Goal: Entertainment & Leisure: Consume media (video, audio)

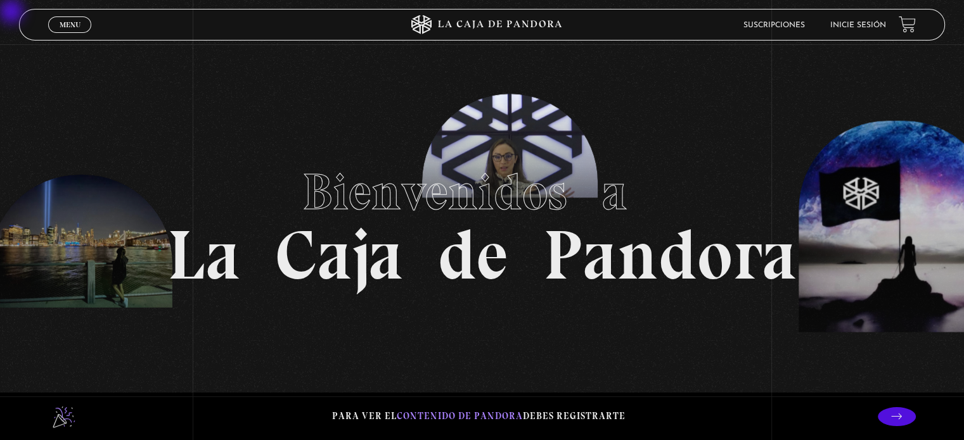
click at [477, 30] on li "Inicie sesión" at bounding box center [858, 25] width 56 height 20
click at [477, 20] on li "Inicie sesión" at bounding box center [858, 25] width 56 height 20
click at [477, 26] on link "Inicie sesión" at bounding box center [858, 26] width 56 height 8
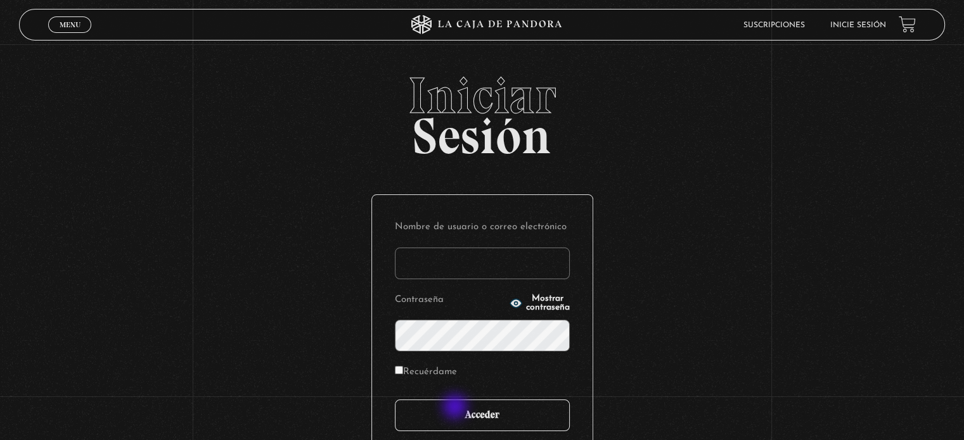
type input "julisolanov"
click at [456, 408] on input "Acceder" at bounding box center [482, 416] width 175 height 32
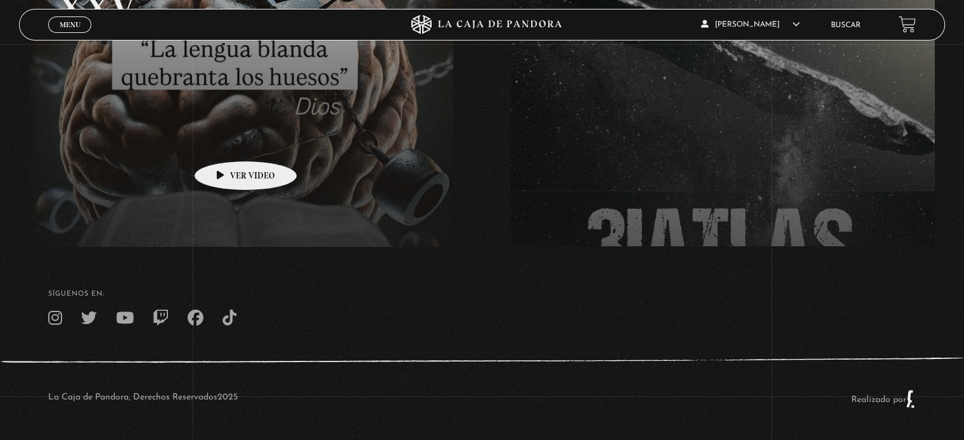
scroll to position [242, 0]
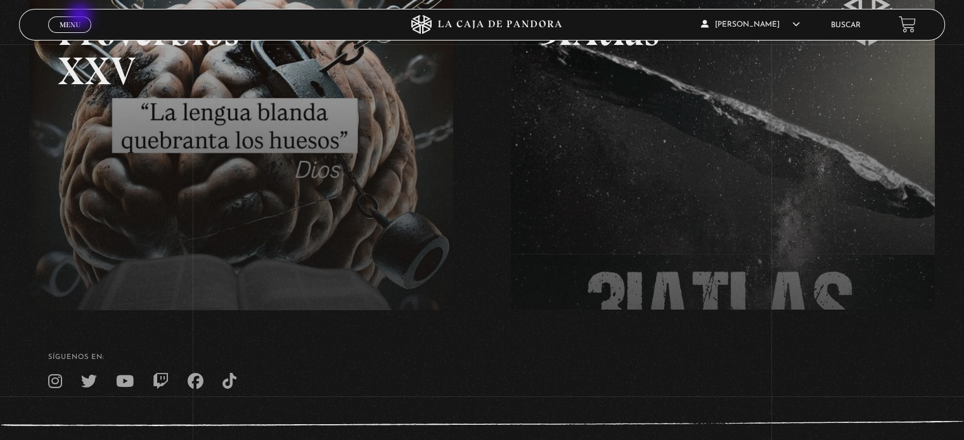
click at [81, 16] on link "Menu Cerrar" at bounding box center [69, 24] width 43 height 16
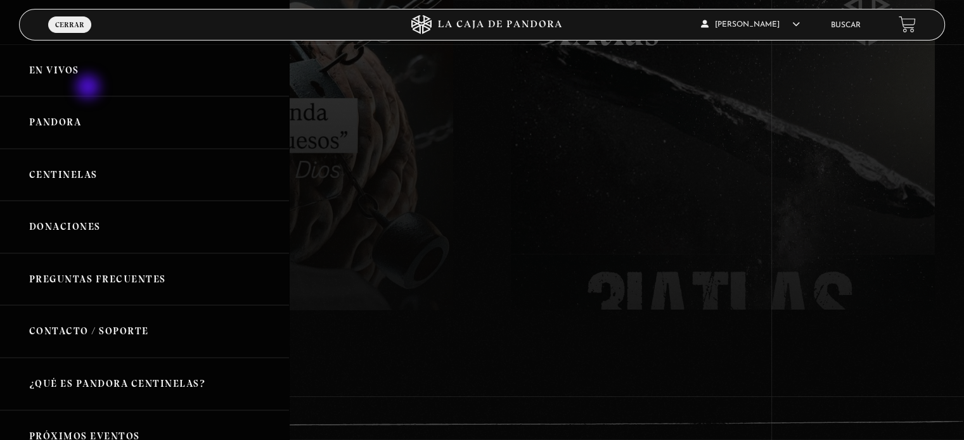
scroll to position [0, 0]
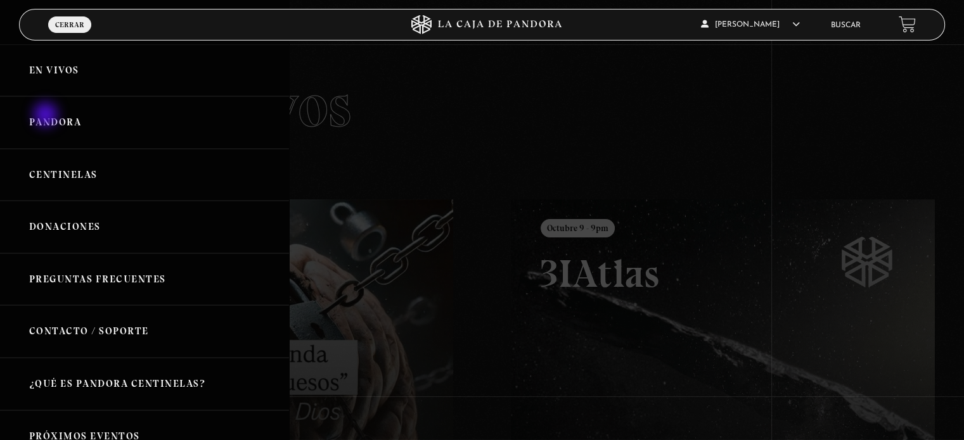
click at [47, 116] on link "Pandora" at bounding box center [144, 122] width 289 height 53
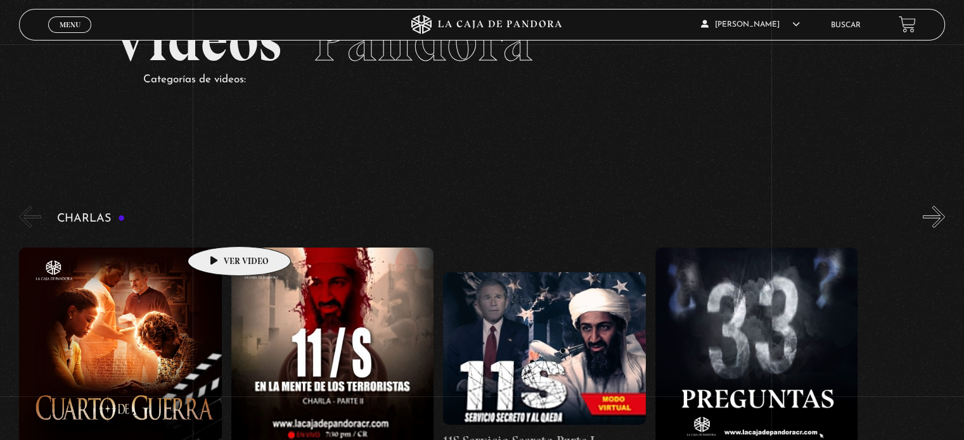
scroll to position [63, 0]
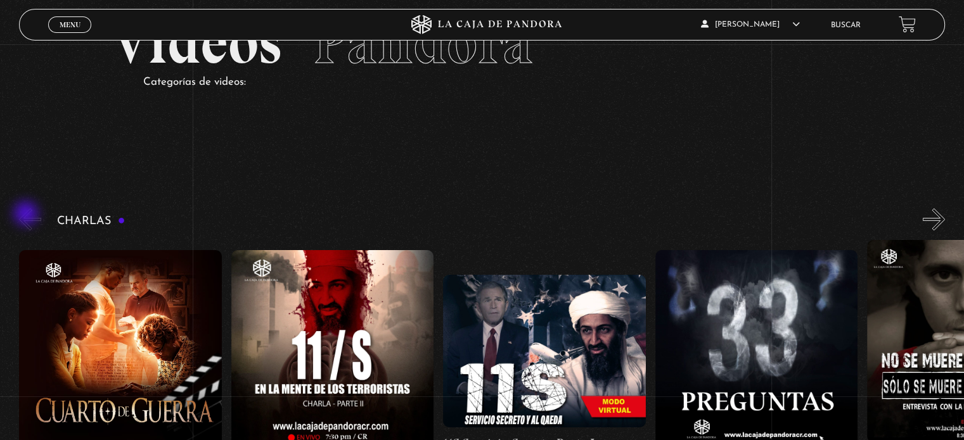
click at [27, 215] on button "«" at bounding box center [30, 220] width 22 height 22
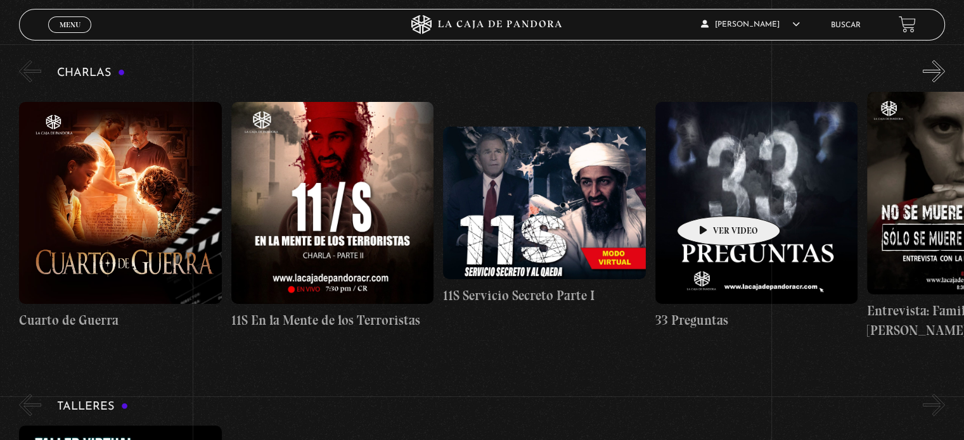
scroll to position [190, 0]
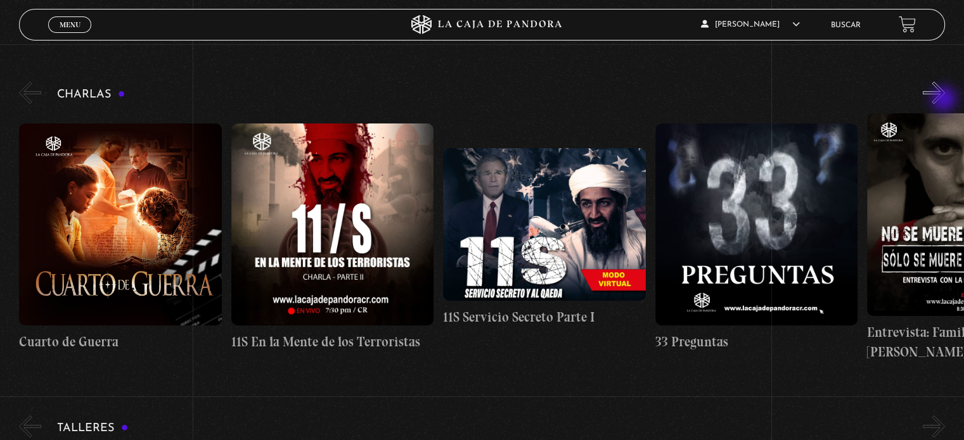
click at [945, 100] on button "»" at bounding box center [934, 93] width 22 height 22
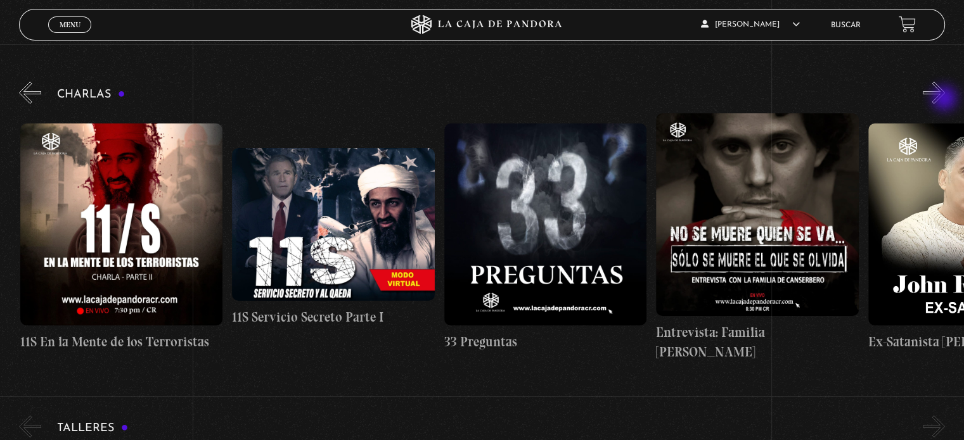
click at [945, 100] on button "»" at bounding box center [934, 93] width 22 height 22
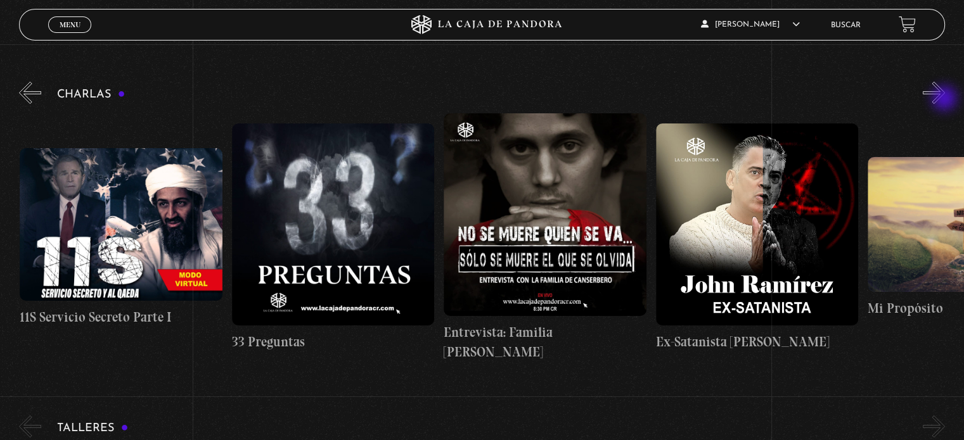
click at [945, 100] on button "»" at bounding box center [934, 93] width 22 height 22
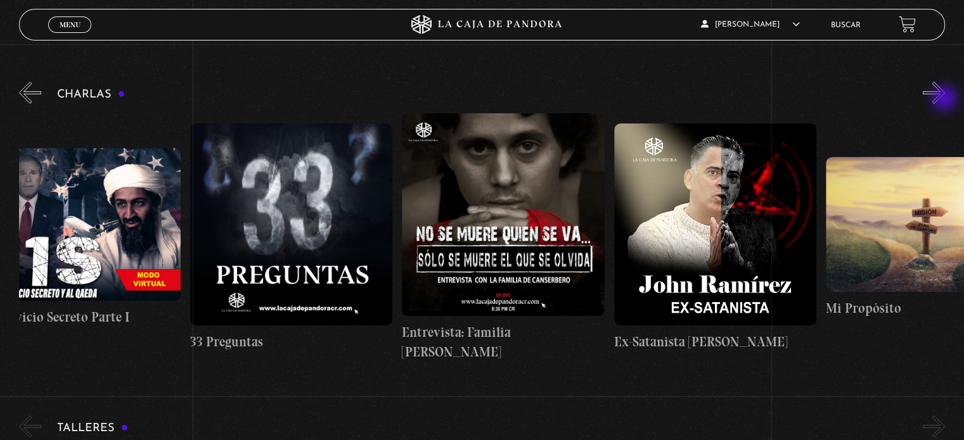
scroll to position [0, 529]
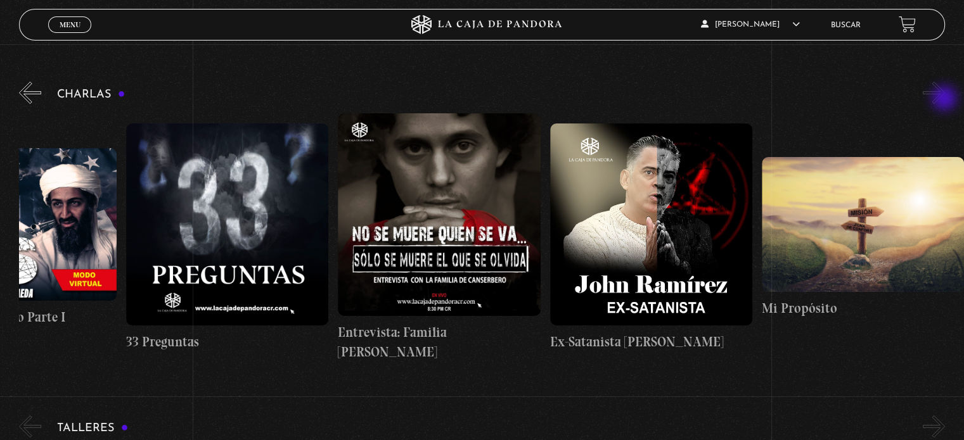
click at [945, 100] on button "»" at bounding box center [934, 93] width 22 height 22
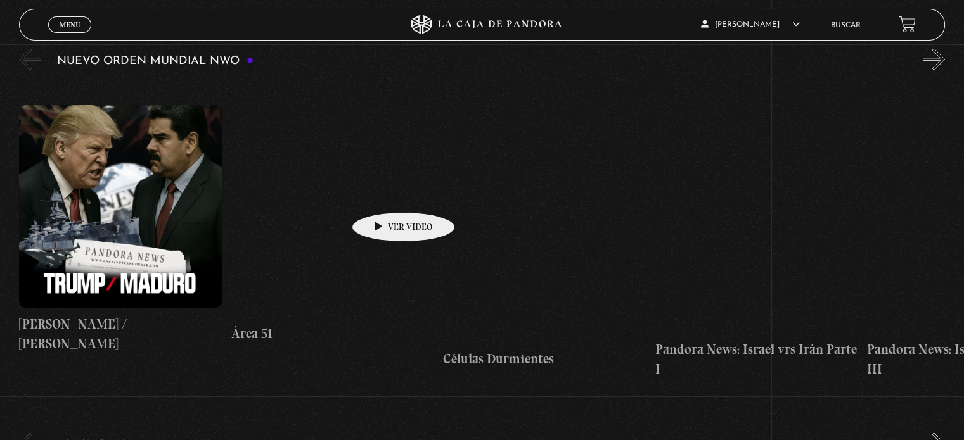
scroll to position [887, 0]
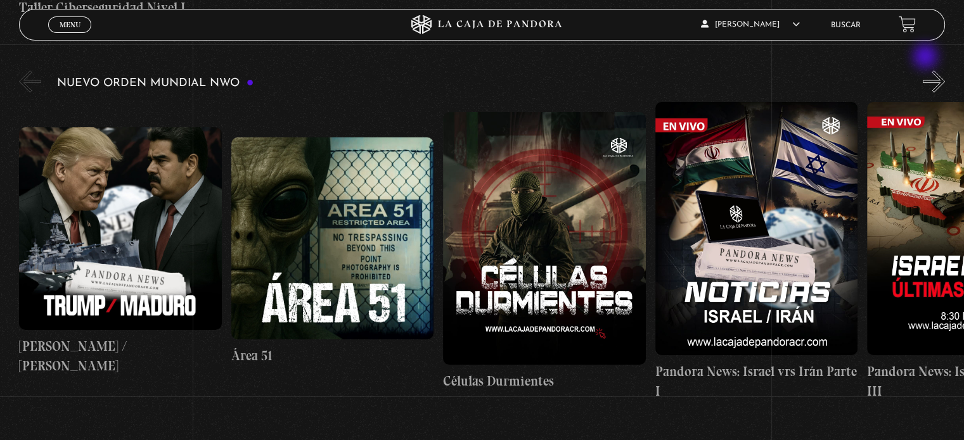
click at [927, 68] on div "Nuevo Orden Mundial NWO 2023" at bounding box center [491, 234] width 945 height 333
click at [945, 70] on button "»" at bounding box center [934, 81] width 22 height 22
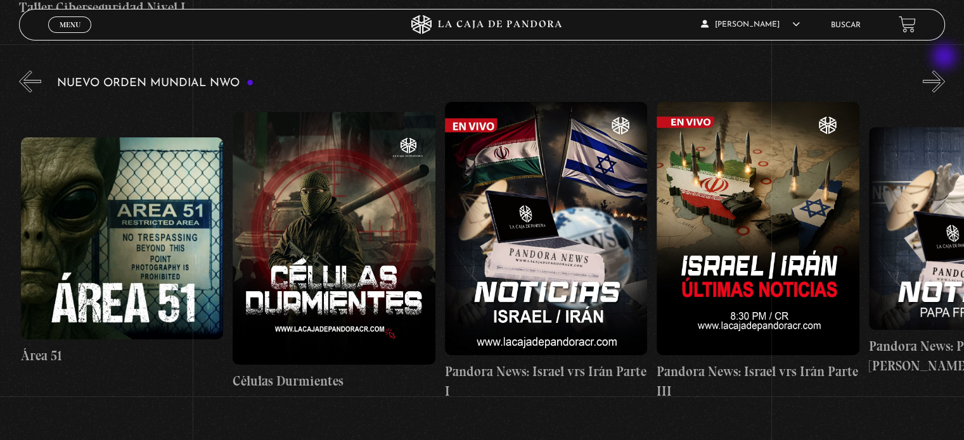
click at [945, 70] on button "»" at bounding box center [934, 81] width 22 height 22
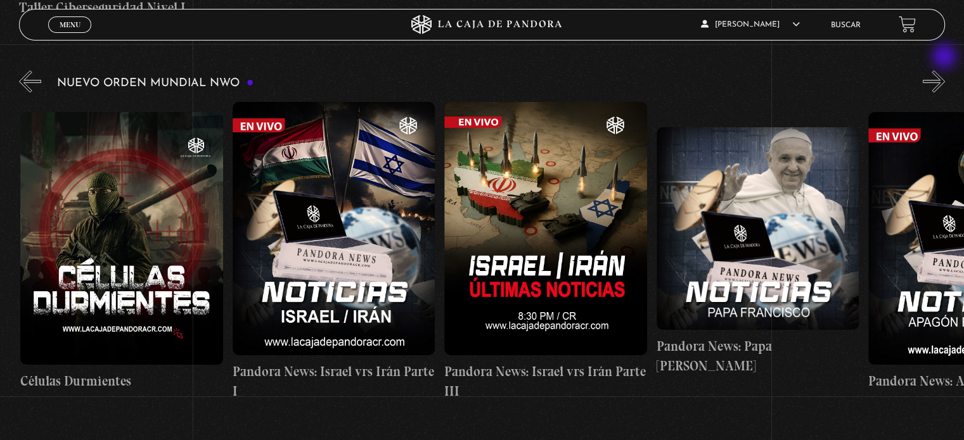
click at [945, 70] on button "»" at bounding box center [934, 81] width 22 height 22
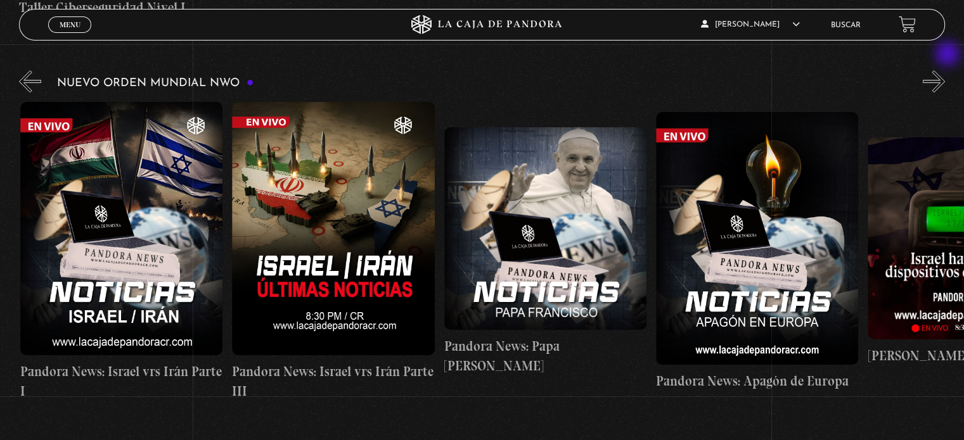
click at [945, 70] on button "»" at bounding box center [934, 81] width 22 height 22
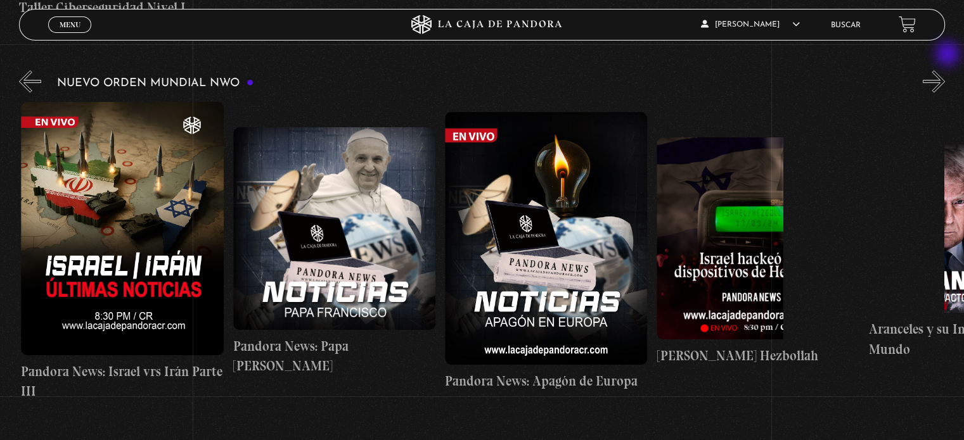
click at [945, 70] on button "»" at bounding box center [934, 81] width 22 height 22
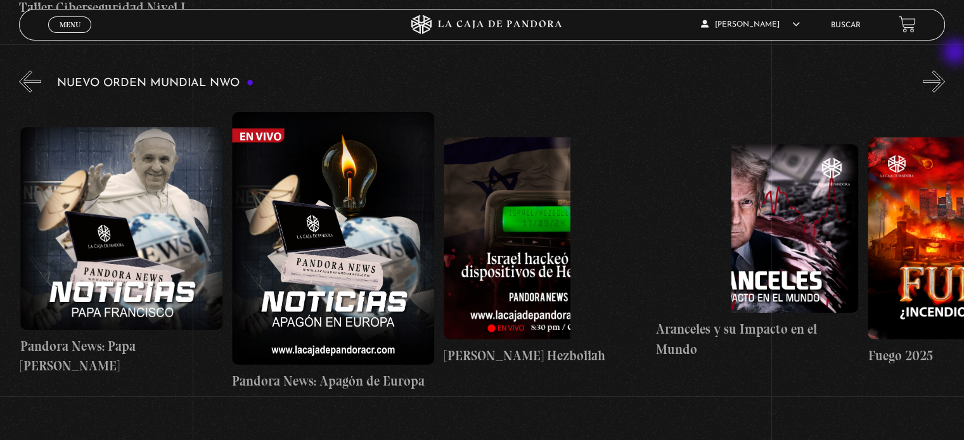
scroll to position [0, 1060]
click at [956, 68] on div "Nuevo Orden Mundial NWO 2023" at bounding box center [491, 234] width 945 height 333
click at [945, 70] on button "»" at bounding box center [934, 81] width 22 height 22
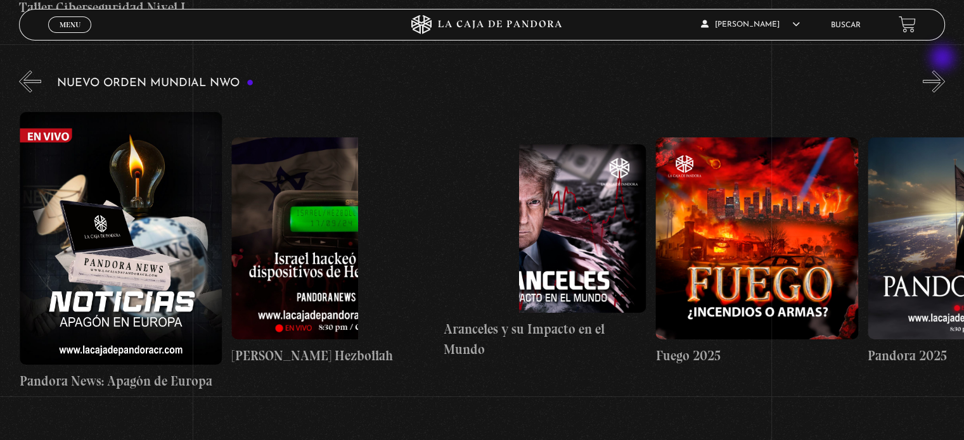
click at [944, 70] on button "»" at bounding box center [934, 81] width 22 height 22
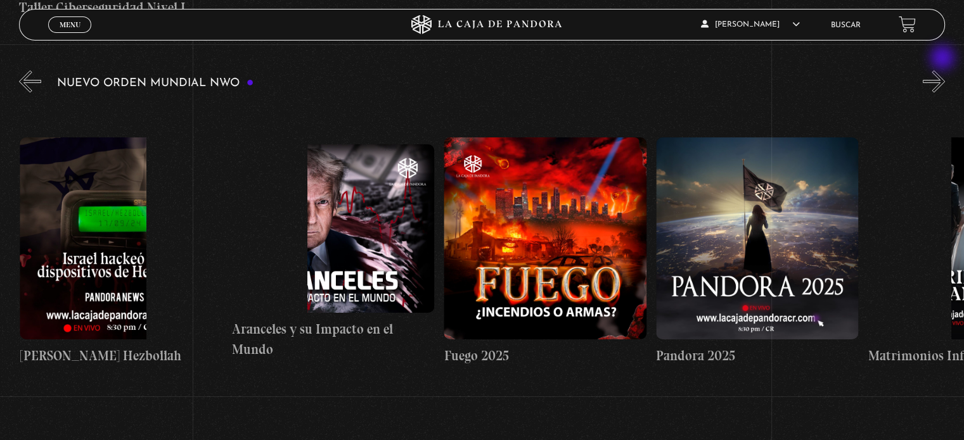
click at [944, 70] on button "»" at bounding box center [934, 81] width 22 height 22
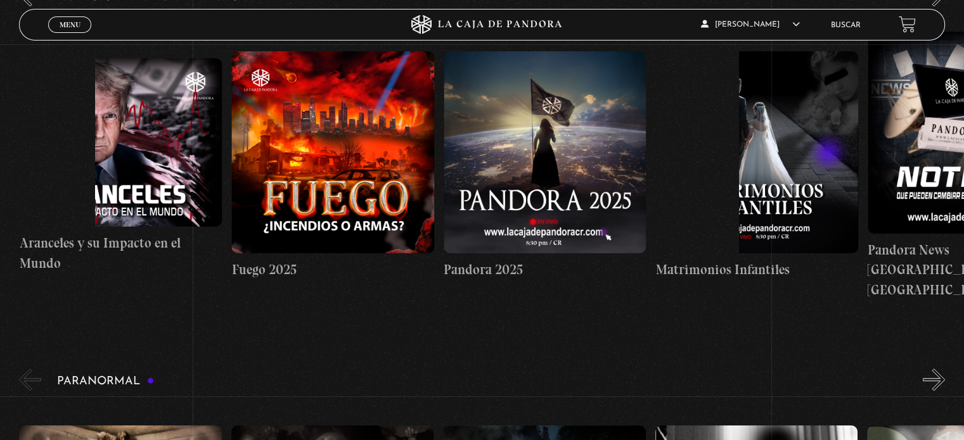
scroll to position [1204, 0]
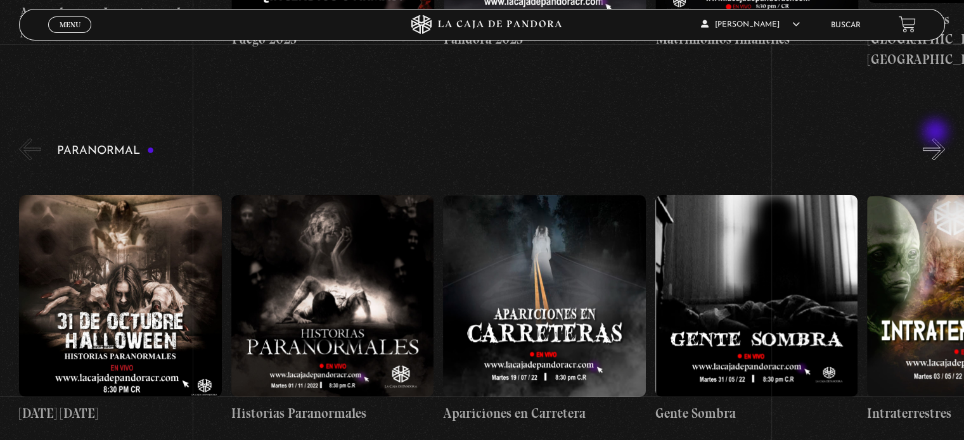
click at [937, 138] on button "»" at bounding box center [934, 149] width 22 height 22
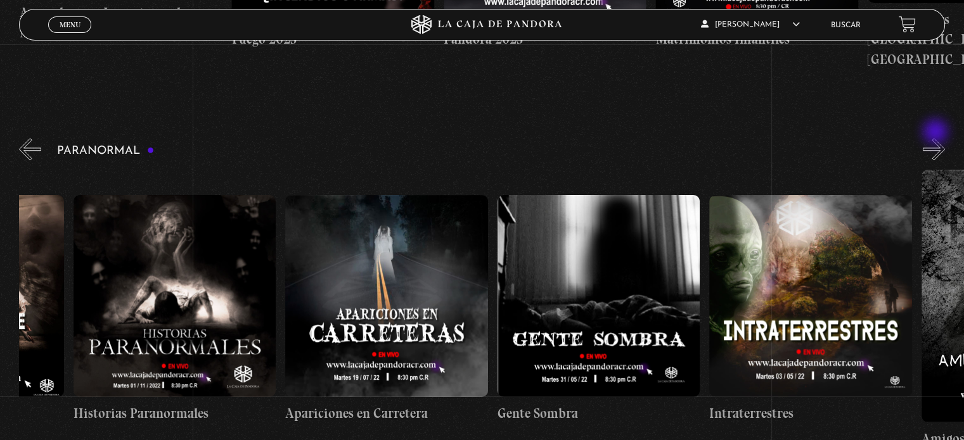
click at [937, 138] on button "»" at bounding box center [934, 149] width 22 height 22
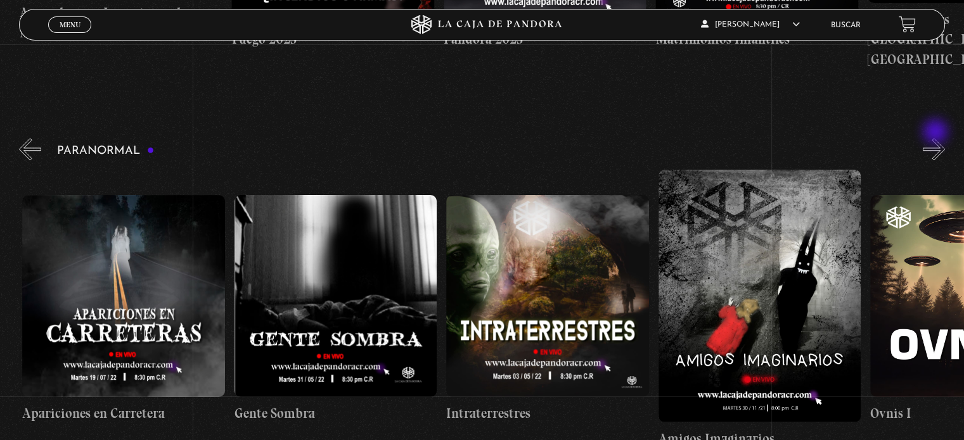
click at [937, 138] on button "»" at bounding box center [934, 149] width 22 height 22
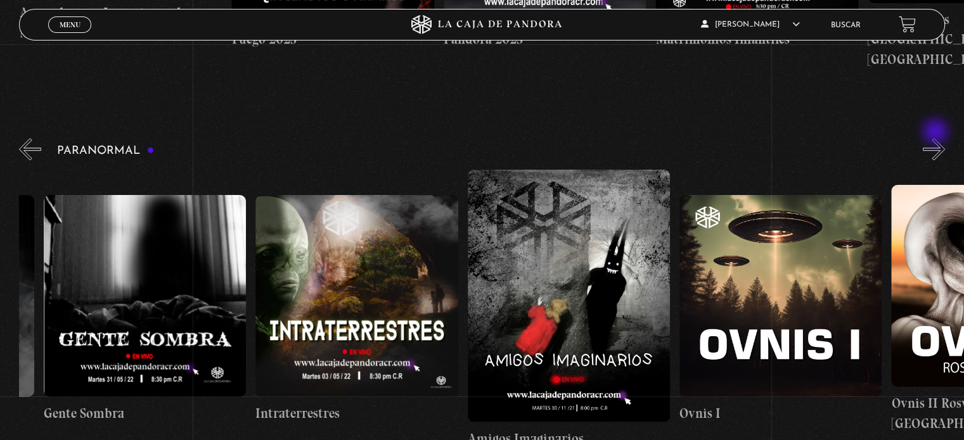
click at [937, 138] on button "»" at bounding box center [934, 149] width 22 height 22
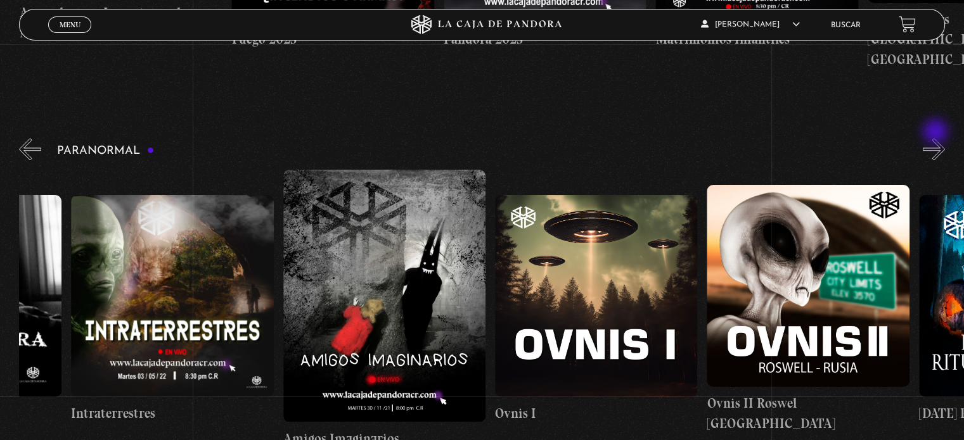
click at [937, 138] on button "»" at bounding box center [934, 149] width 22 height 22
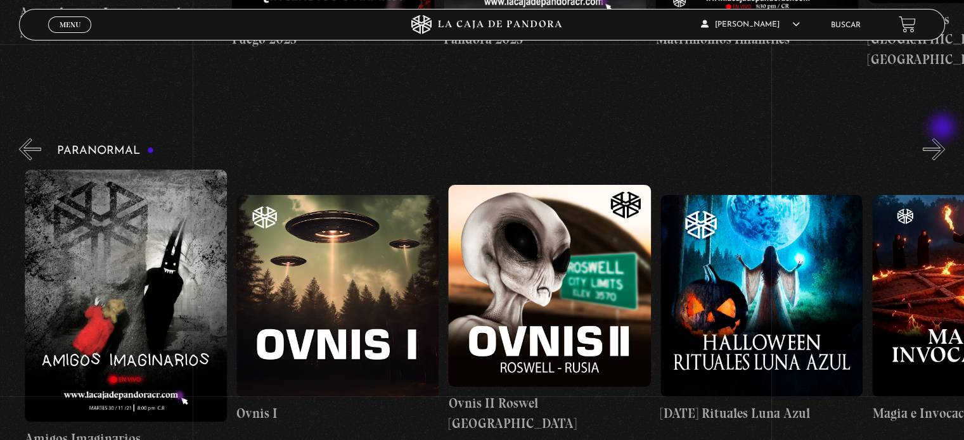
click at [944, 138] on button "»" at bounding box center [934, 149] width 22 height 22
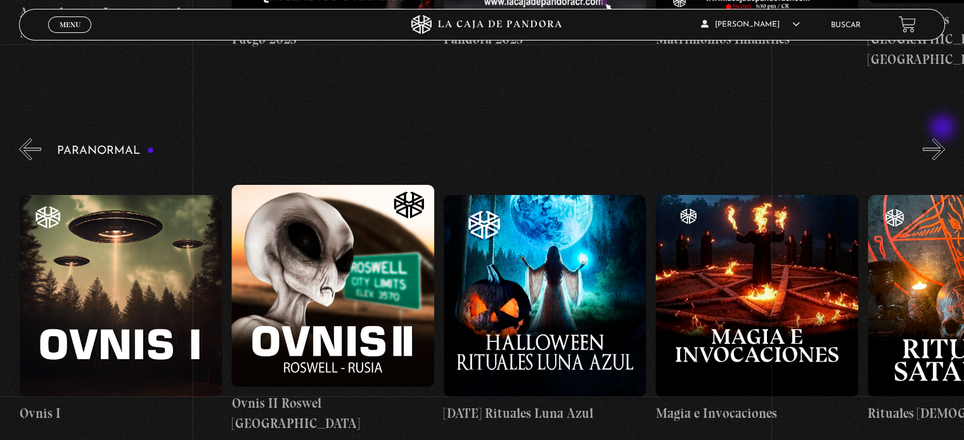
click at [944, 138] on button "»" at bounding box center [934, 149] width 22 height 22
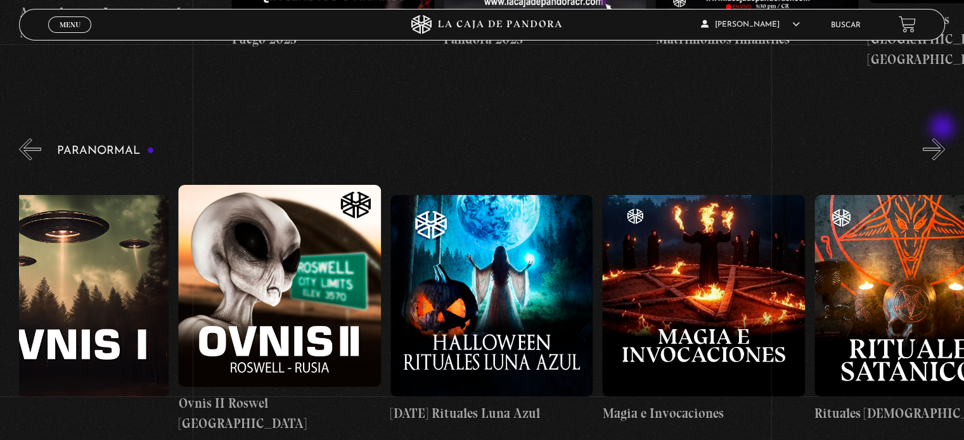
scroll to position [0, 1377]
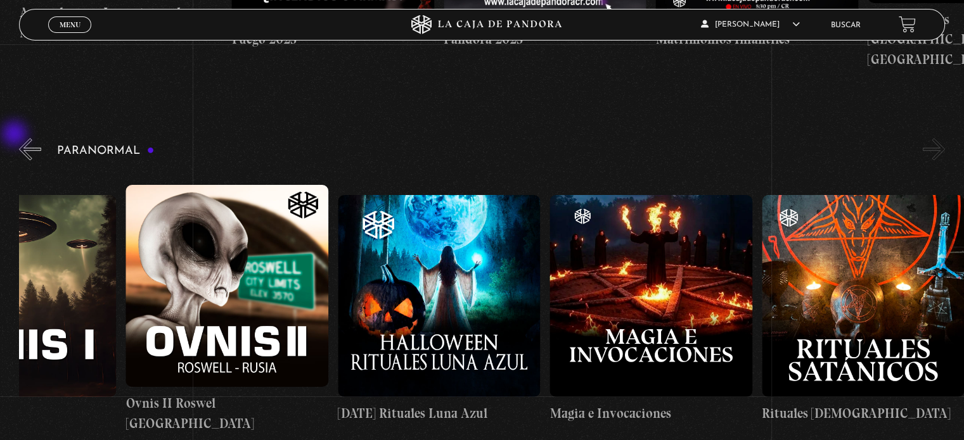
click at [22, 138] on button "«" at bounding box center [30, 149] width 22 height 22
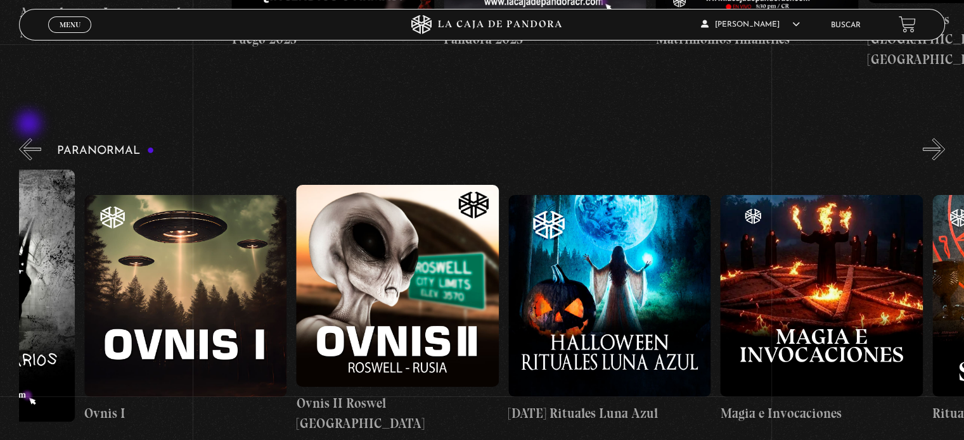
click at [30, 138] on button "«" at bounding box center [30, 149] width 22 height 22
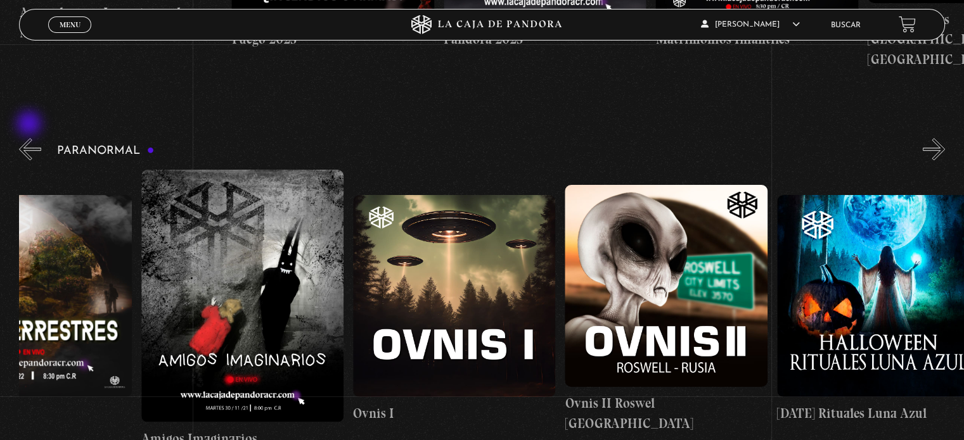
click at [30, 138] on button "«" at bounding box center [30, 149] width 22 height 22
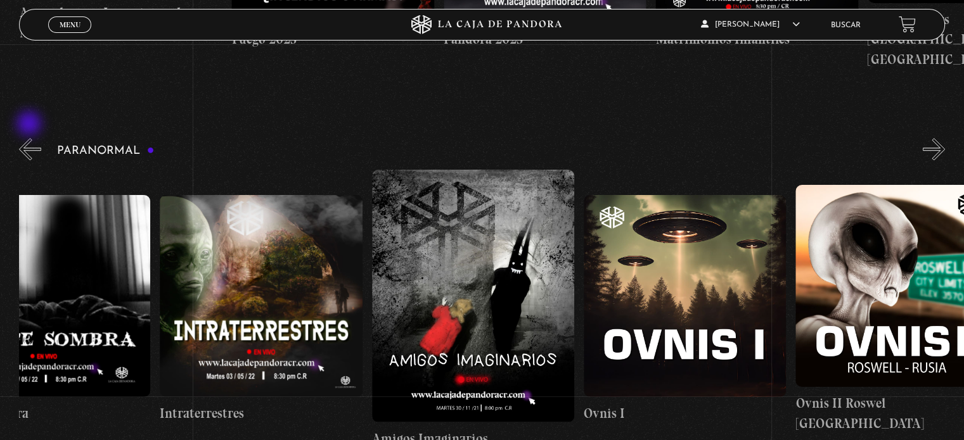
click at [30, 138] on button "«" at bounding box center [30, 149] width 22 height 22
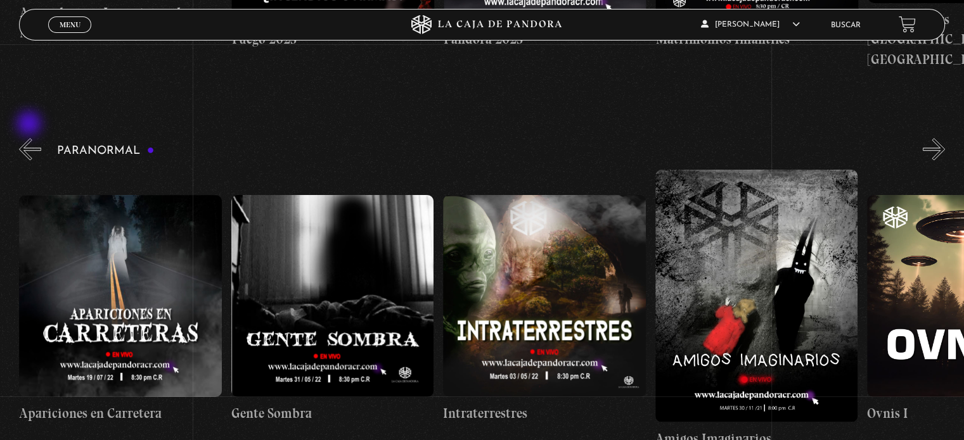
click at [30, 138] on button "«" at bounding box center [30, 149] width 22 height 22
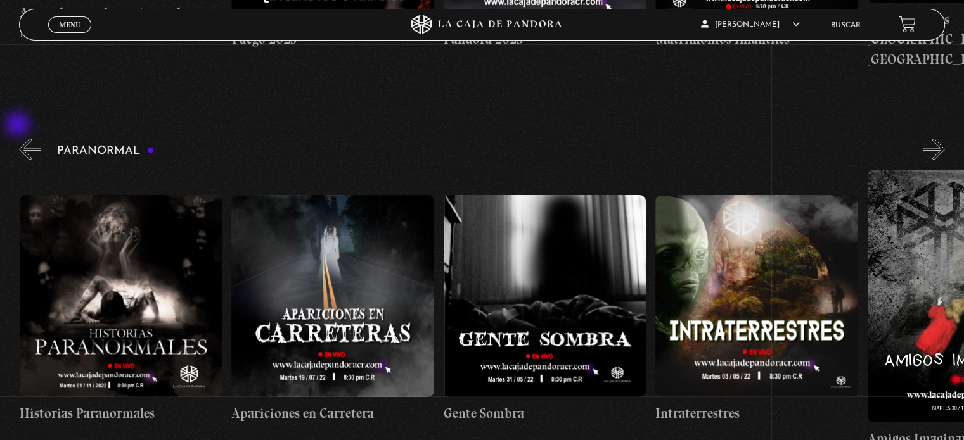
click at [19, 138] on button "«" at bounding box center [30, 149] width 22 height 22
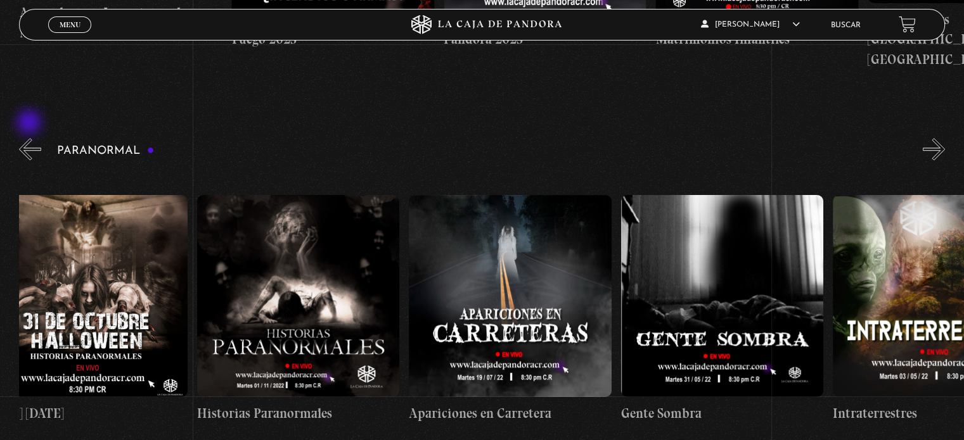
scroll to position [0, 8]
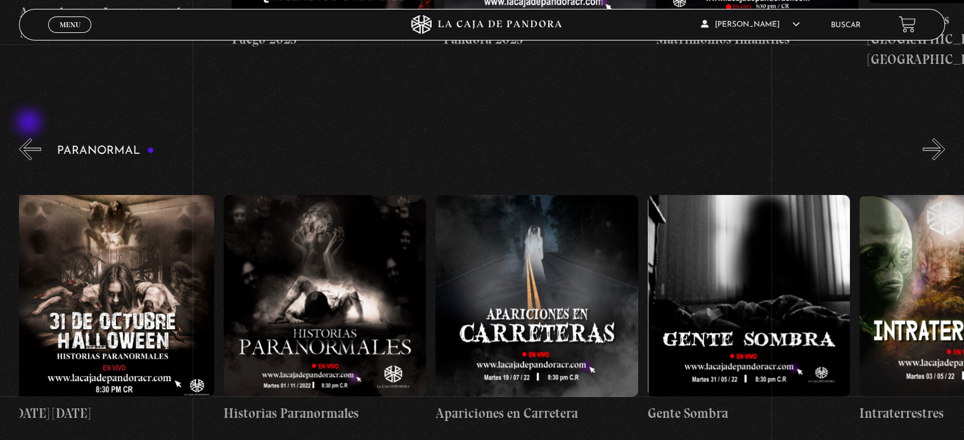
click at [30, 138] on button "«" at bounding box center [30, 149] width 22 height 22
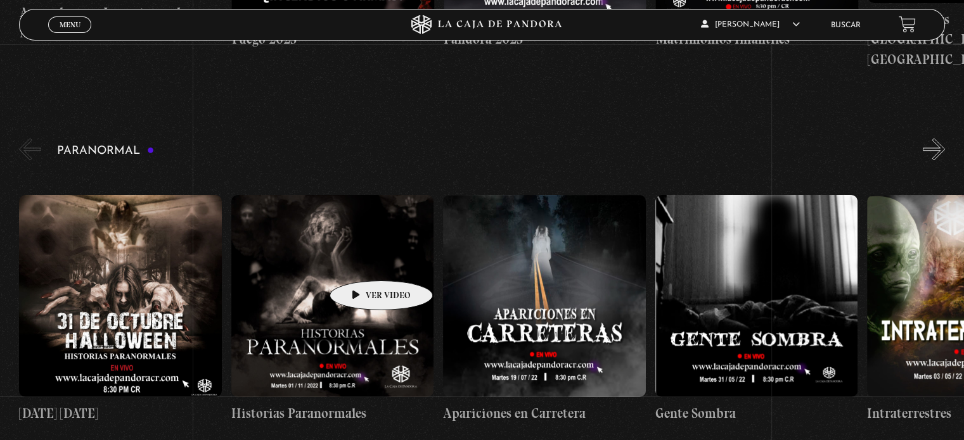
click at [361, 262] on figure at bounding box center [332, 296] width 202 height 202
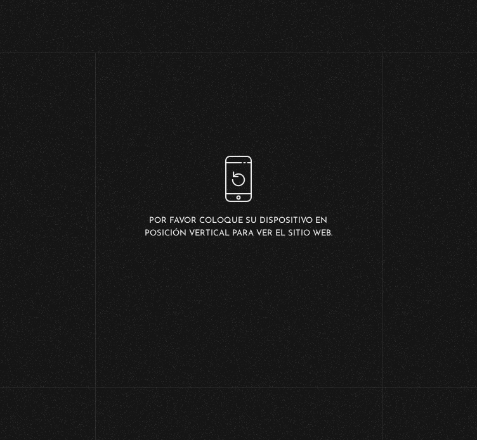
scroll to position [86, 0]
click at [312, 409] on div "WhatsApp Twitter Messenger Email" at bounding box center [238, 421] width 238 height 25
click at [425, 264] on div "Volver [DATE] Historias Paranormales WhatsApp Twitter Messenger Email" at bounding box center [238, 250] width 477 height 413
